Goal: Task Accomplishment & Management: Manage account settings

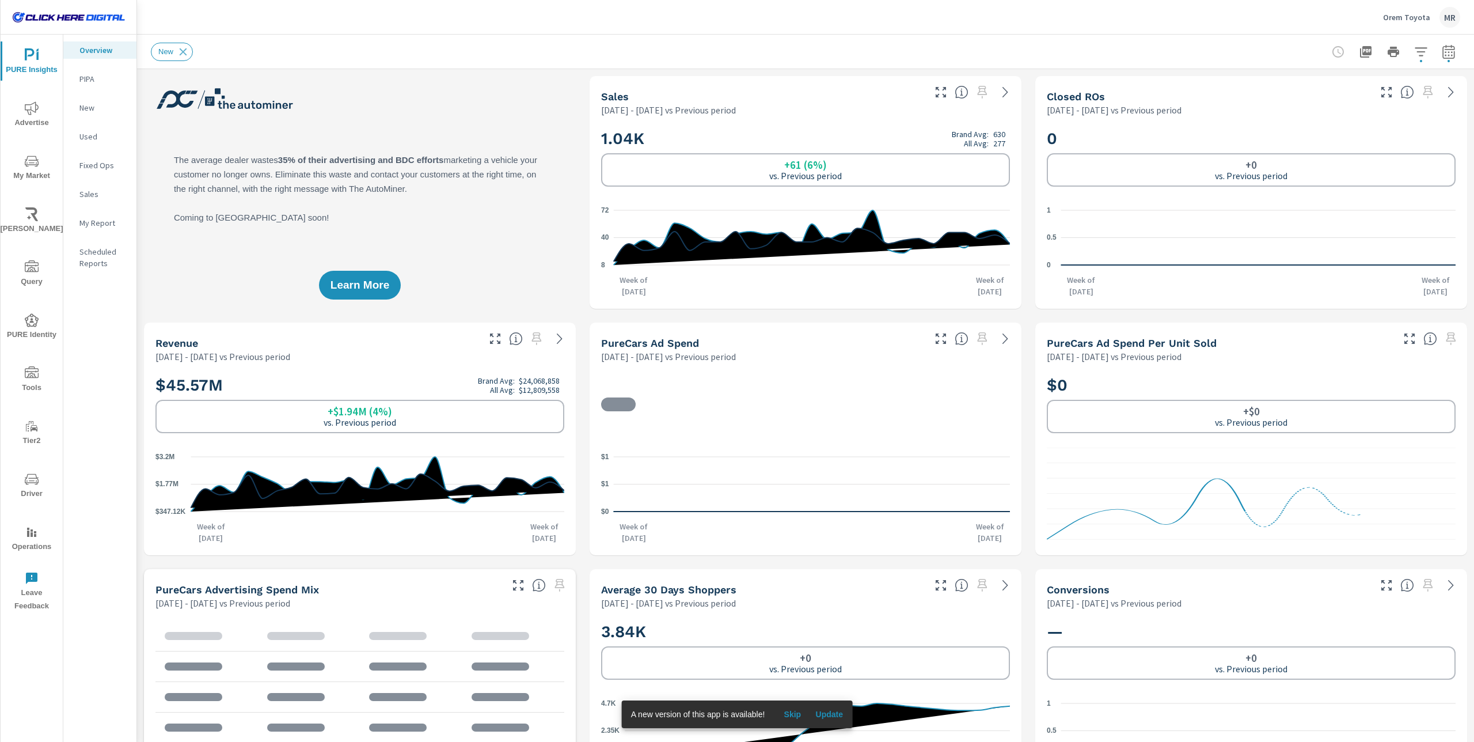
click at [1011, 18] on div "Orem Toyota MR" at bounding box center [1421, 17] width 77 height 21
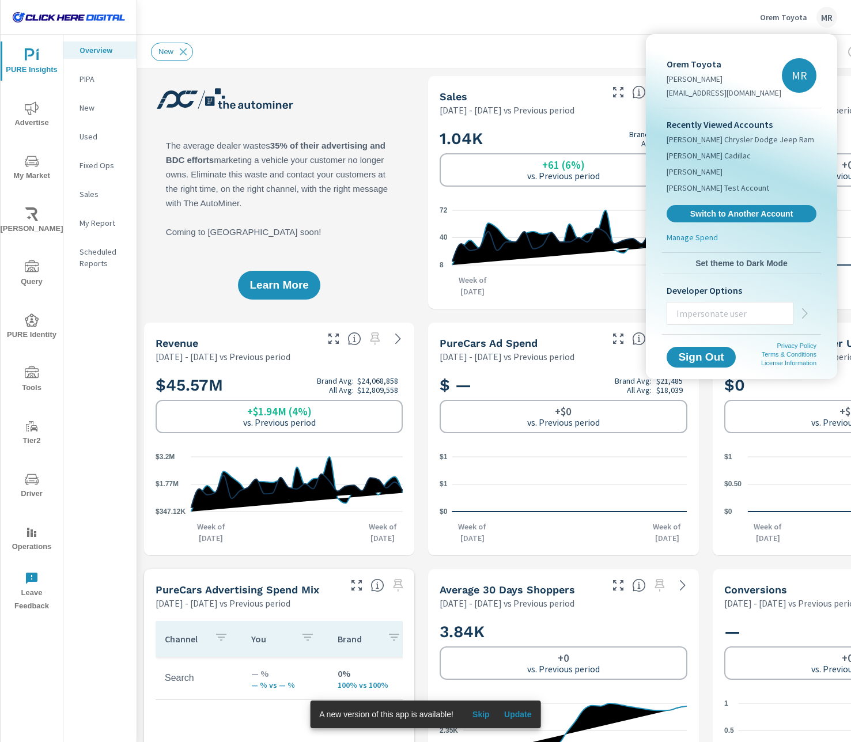
click at [696, 310] on input "text" at bounding box center [730, 313] width 126 height 30
type input "demoprospects@gmail.com"
click at [803, 314] on icon "button" at bounding box center [805, 313] width 14 height 14
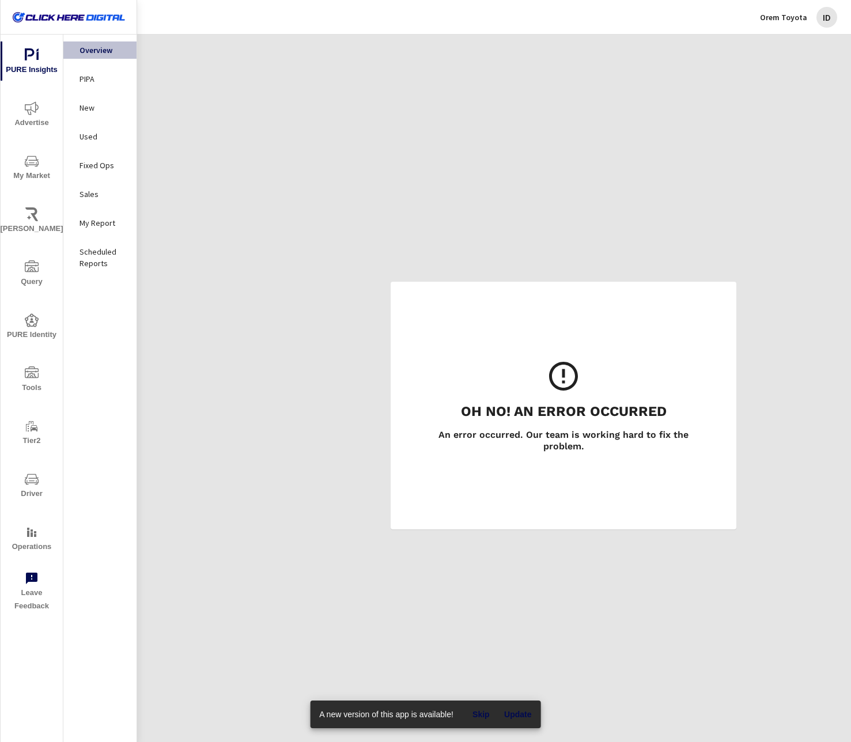
click at [816, 21] on div "Orem Toyota ID" at bounding box center [798, 17] width 77 height 21
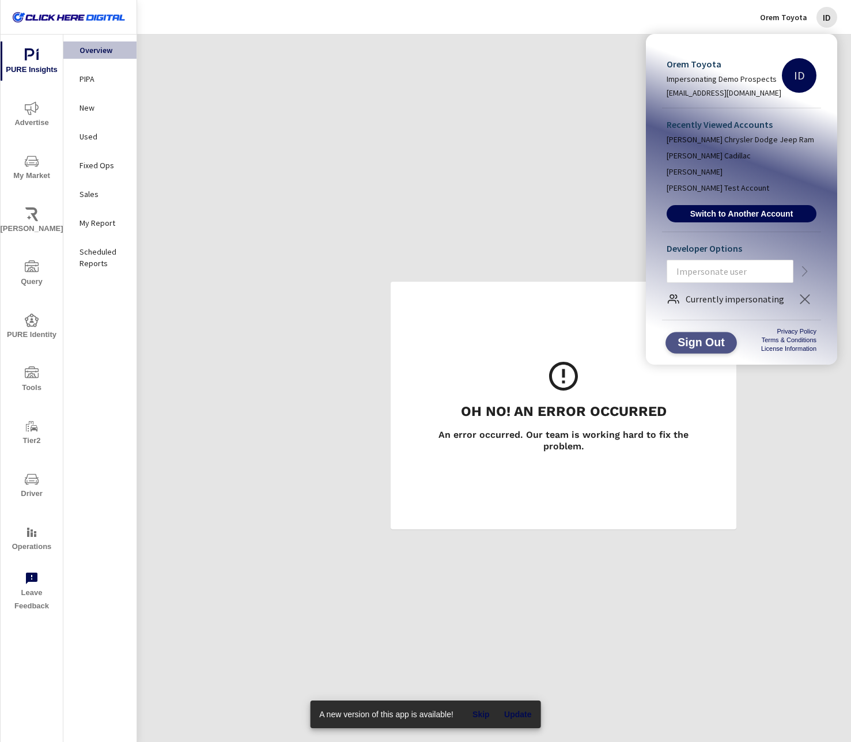
click at [702, 341] on span "Sign Out" at bounding box center [701, 342] width 52 height 11
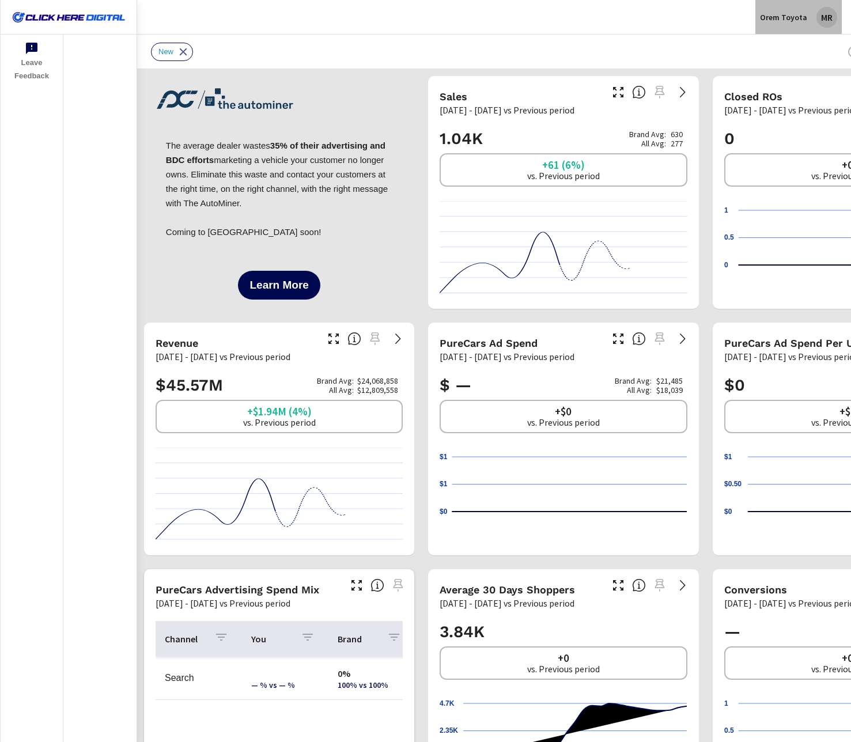
click at [821, 19] on div "MR" at bounding box center [826, 17] width 21 height 21
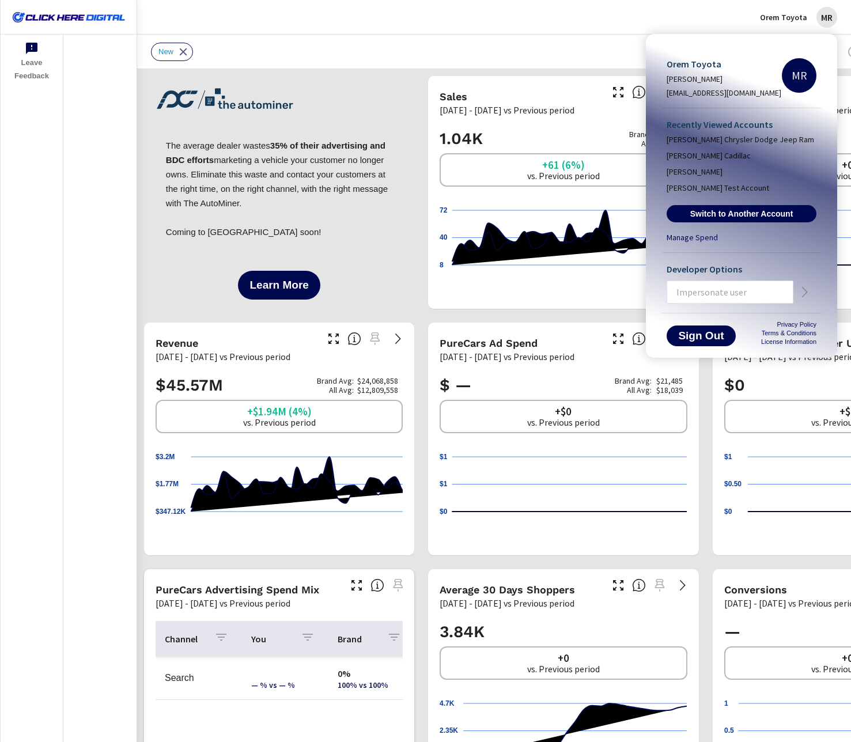
click at [691, 294] on input "text" at bounding box center [730, 292] width 126 height 30
click at [693, 293] on input "demopros" at bounding box center [730, 292] width 126 height 30
type input "[EMAIL_ADDRESS][DOMAIN_NAME]"
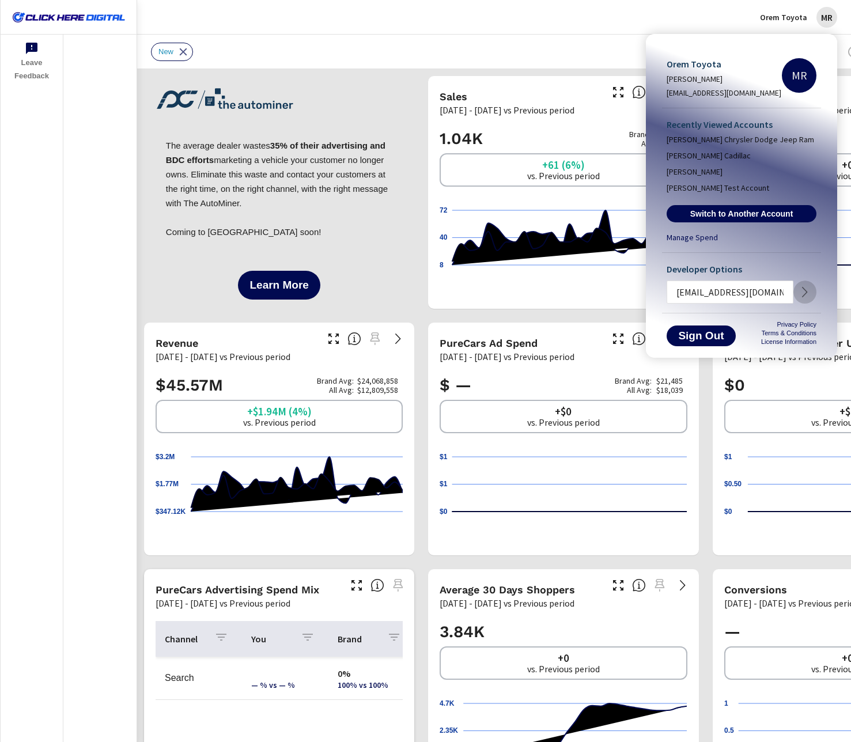
click at [809, 293] on icon "button" at bounding box center [805, 292] width 14 height 14
